Goal: Task Accomplishment & Management: Complete application form

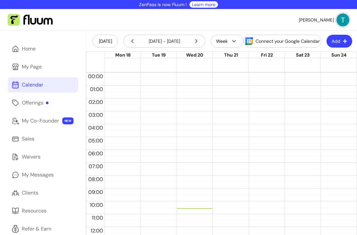
click at [31, 55] on link "Home" at bounding box center [43, 48] width 70 height 15
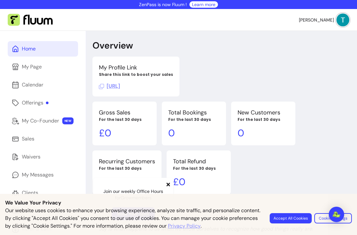
click at [120, 88] on span "https://fluum.ai/essentially-bliss" at bounding box center [109, 86] width 21 height 7
click at [41, 72] on link "My Page" at bounding box center [43, 66] width 70 height 15
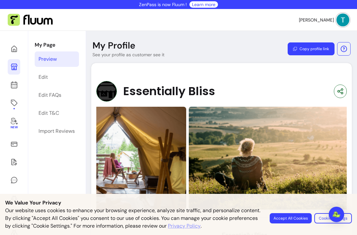
click at [343, 18] on img at bounding box center [343, 20] width 13 height 13
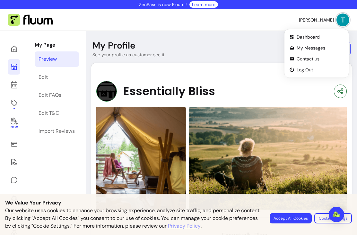
click at [312, 109] on img at bounding box center [291, 158] width 205 height 103
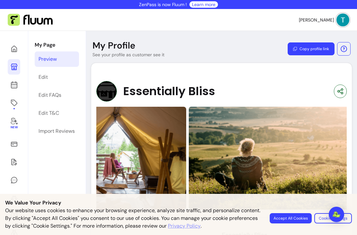
click at [327, 17] on span "Louise B." at bounding box center [316, 20] width 35 height 6
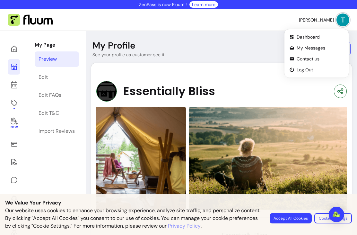
click at [178, 45] on header "My Profile See your profile as customer see it Copy profile link" at bounding box center [221, 49] width 271 height 18
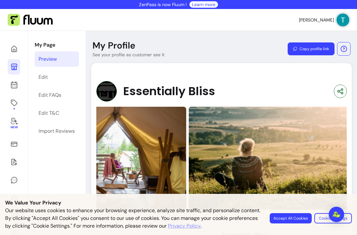
click at [297, 214] on button "Accept All Cookies" at bounding box center [291, 218] width 42 height 10
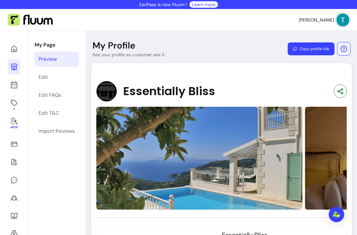
click at [14, 49] on icon at bounding box center [14, 49] width 8 height 8
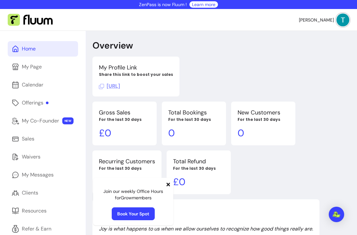
click at [30, 70] on div "My Page" at bounding box center [32, 67] width 20 height 8
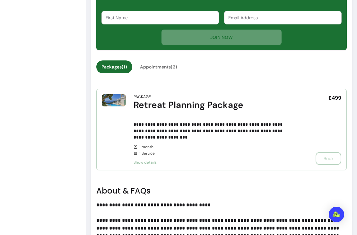
scroll to position [307, 0]
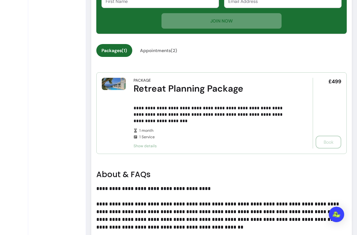
click at [325, 144] on div "£499 Book" at bounding box center [327, 113] width 29 height 71
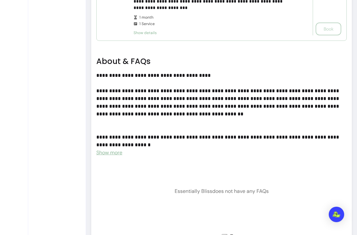
scroll to position [445, 0]
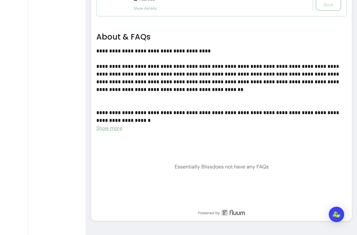
click at [103, 130] on span "Show more" at bounding box center [109, 128] width 26 height 7
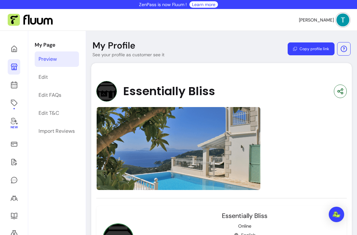
scroll to position [0, 0]
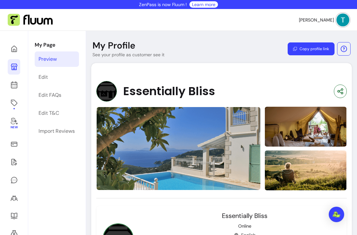
click at [15, 49] on icon at bounding box center [14, 49] width 8 height 8
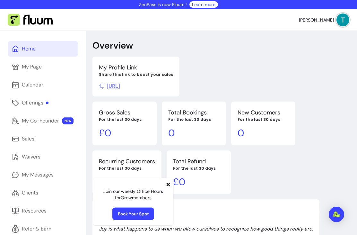
click at [130, 213] on link "Book Your Spot" at bounding box center [134, 214] width 42 height 13
click at [37, 106] on div "Offerings" at bounding box center [35, 103] width 27 height 8
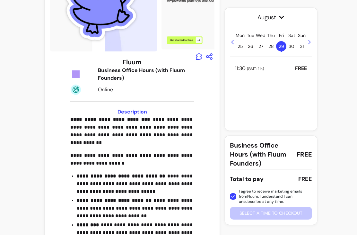
scroll to position [68, 0]
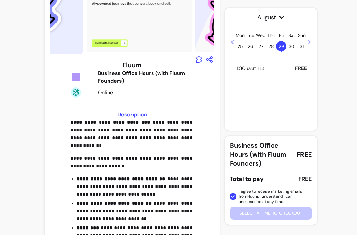
click at [247, 67] on p "11:30 ( GMT+1 h )" at bounding box center [249, 69] width 29 height 8
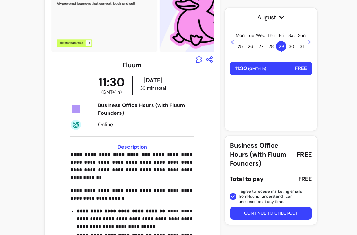
click at [265, 216] on button "Continue to checkout" at bounding box center [271, 213] width 82 height 13
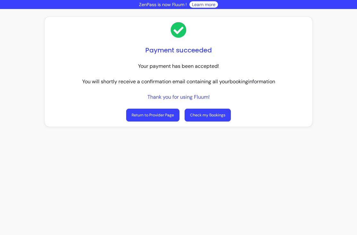
click at [146, 116] on link "Return to Provider Page" at bounding box center [152, 115] width 53 height 13
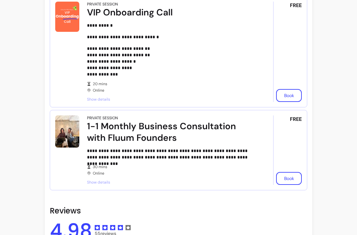
scroll to position [428, 0]
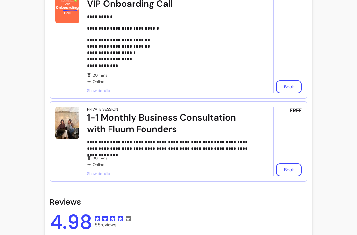
click at [291, 171] on button "Book" at bounding box center [289, 169] width 26 height 13
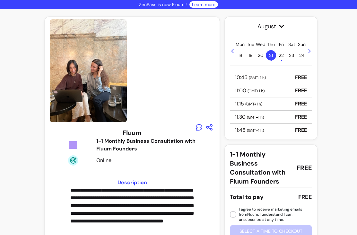
click at [311, 50] on icon at bounding box center [309, 51] width 5 height 5
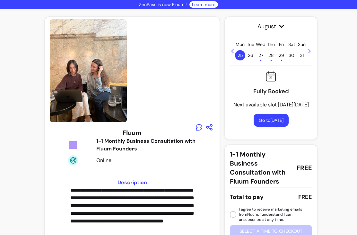
click at [306, 54] on span "31" at bounding box center [302, 55] width 10 height 10
click at [310, 53] on icon at bounding box center [310, 51] width 3 height 5
click at [311, 50] on icon at bounding box center [309, 51] width 5 height 5
click at [309, 51] on icon at bounding box center [309, 51] width 5 height 5
click at [310, 53] on icon at bounding box center [309, 51] width 5 height 5
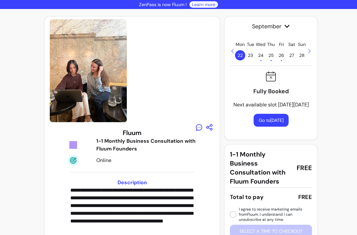
click at [234, 49] on icon at bounding box center [232, 51] width 5 height 5
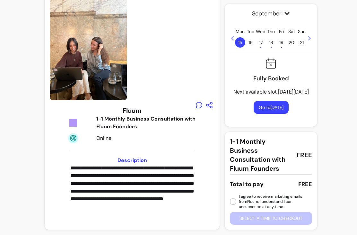
scroll to position [22, 0]
click at [250, 43] on span "16" at bounding box center [251, 42] width 10 height 10
click at [260, 40] on span "17 •" at bounding box center [261, 42] width 10 height 10
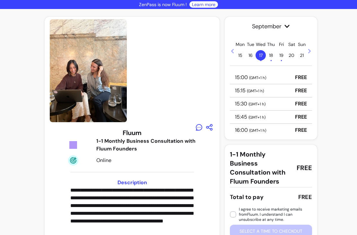
scroll to position [0, 0]
click at [271, 54] on span "18 •" at bounding box center [271, 55] width 10 height 10
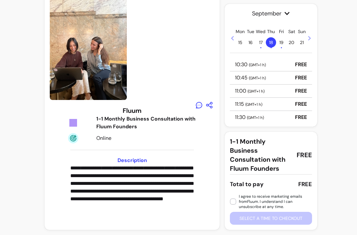
scroll to position [22, 0]
click at [279, 42] on span "19 •" at bounding box center [281, 42] width 10 height 10
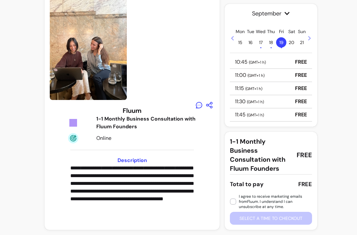
scroll to position [41, 0]
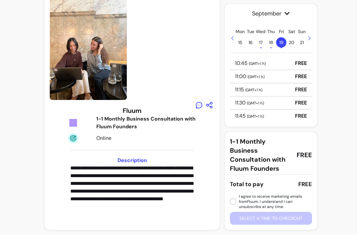
click at [244, 78] on p "11:00 ( GMT+1 h )" at bounding box center [250, 77] width 30 height 8
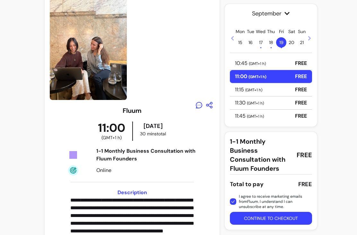
click at [265, 220] on button "Continue to checkout" at bounding box center [271, 218] width 82 height 13
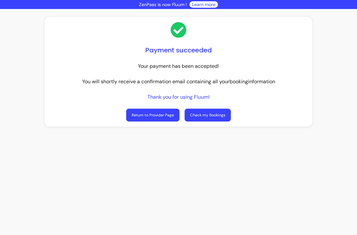
click at [210, 117] on link "Check my Bookings" at bounding box center [208, 115] width 46 height 13
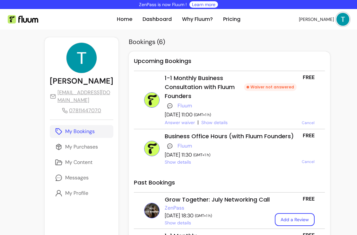
click at [166, 125] on link "Answer waiver" at bounding box center [180, 122] width 30 height 6
click at [330, 19] on span "Louise B." at bounding box center [316, 19] width 35 height 6
click at [303, 33] on span "Dashboard" at bounding box center [321, 36] width 45 height 6
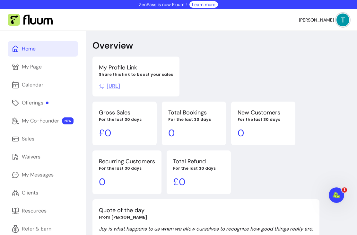
click at [33, 105] on div "Offerings" at bounding box center [35, 103] width 27 height 8
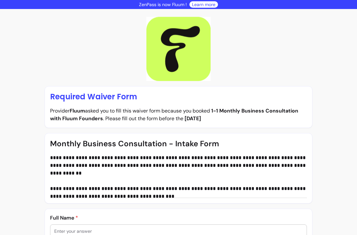
scroll to position [111, 0]
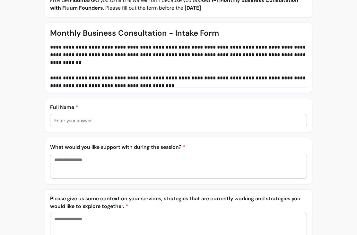
click at [118, 123] on input "text" at bounding box center [178, 120] width 249 height 6
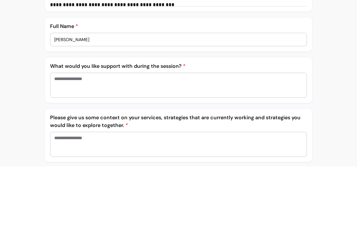
scroll to position [144, 0]
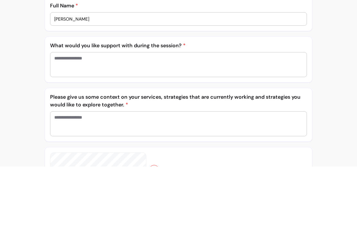
type input "[PERSON_NAME]"
click at [63, 123] on textarea "Enter your answer" at bounding box center [178, 132] width 249 height 19
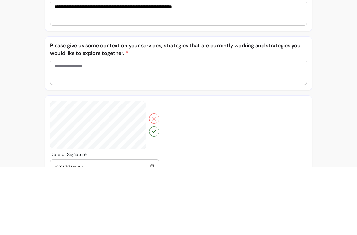
scroll to position [197, 0]
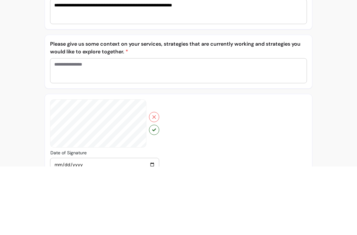
type textarea "**********"
click at [71, 130] on textarea "Enter your answer" at bounding box center [178, 139] width 249 height 19
type textarea "*"
click at [197, 130] on textarea "**********" at bounding box center [178, 139] width 249 height 19
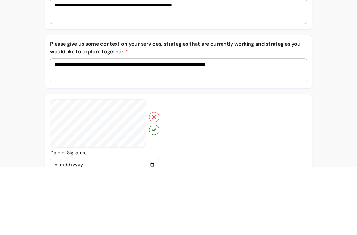
click at [257, 130] on textarea "**********" at bounding box center [178, 139] width 249 height 19
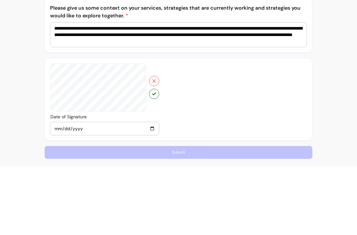
scroll to position [233, 0]
type textarea "**********"
click at [343, 65] on div "**********" at bounding box center [178, 5] width 357 height 459
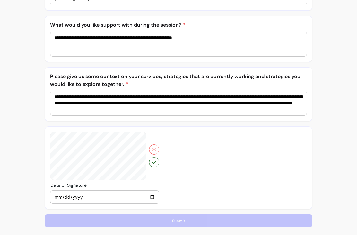
click at [155, 165] on button "button" at bounding box center [154, 162] width 10 height 10
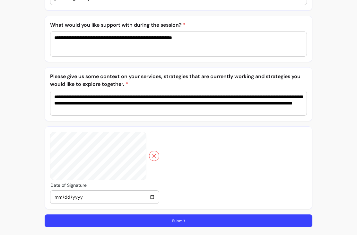
click at [137, 224] on button "Submit" at bounding box center [179, 220] width 268 height 13
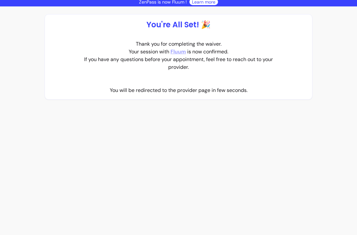
scroll to position [0, 0]
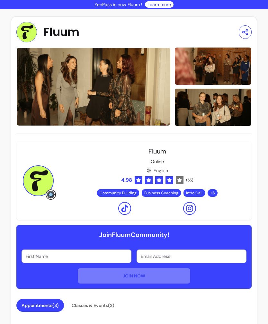
click at [189, 235] on div "Appointments ( 3 ) Classes & Events ( 2 )" at bounding box center [134, 309] width 236 height 21
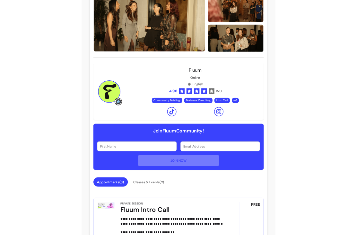
scroll to position [55, 0]
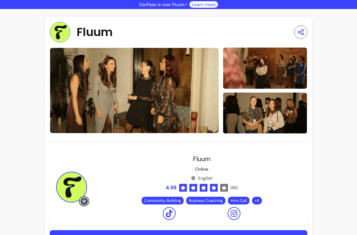
scroll to position [0, 0]
click at [58, 34] on img at bounding box center [60, 32] width 21 height 21
click at [70, 189] on img at bounding box center [71, 187] width 31 height 31
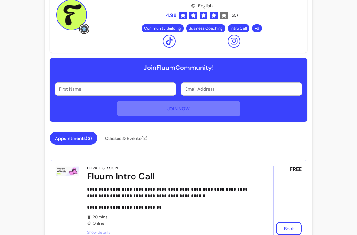
scroll to position [172, 0]
